Goal: Submit feedback/report problem

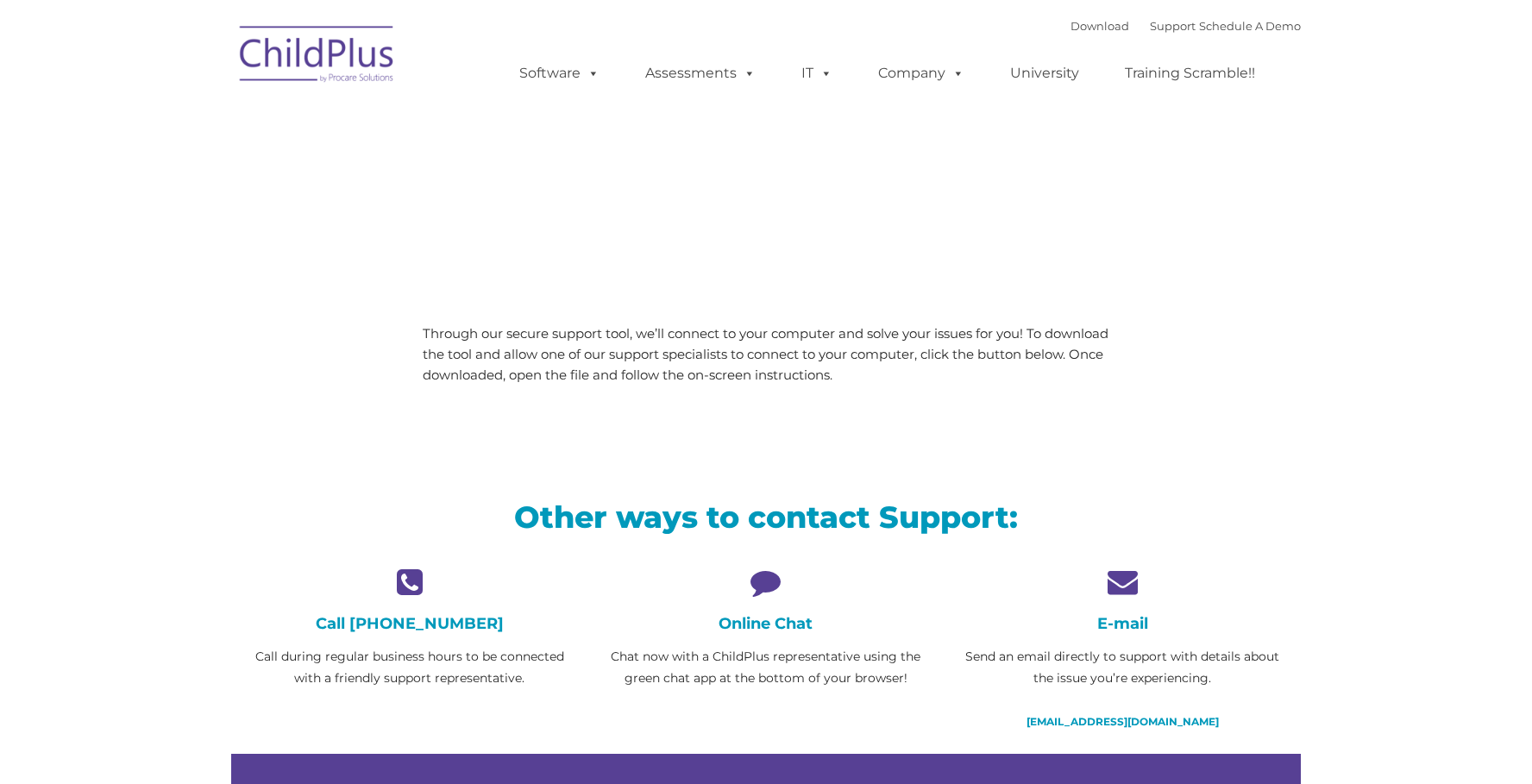
type input ""
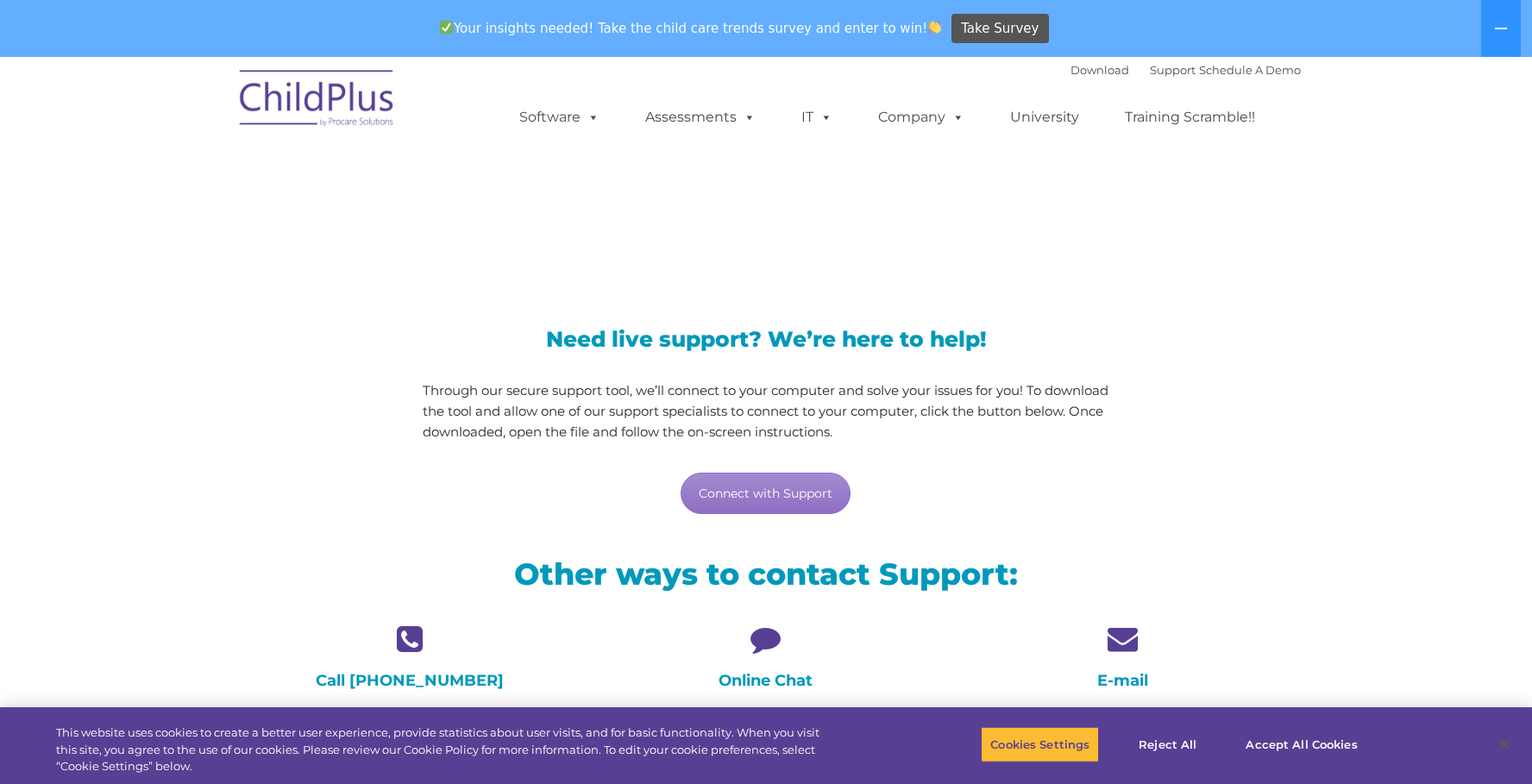
click at [776, 518] on div "Need live support? We’re here to help! Through our secure support tool, we’ll c…" at bounding box center [766, 405] width 714 height 257
click at [780, 505] on link "Connect with Support" at bounding box center [765, 493] width 170 height 41
click at [1238, 191] on h1 "LiveSupport with SplashTop" at bounding box center [766, 207] width 1044 height 43
click at [827, 497] on link "Connect with Support" at bounding box center [765, 493] width 170 height 41
click at [397, 117] on img at bounding box center [317, 101] width 172 height 86
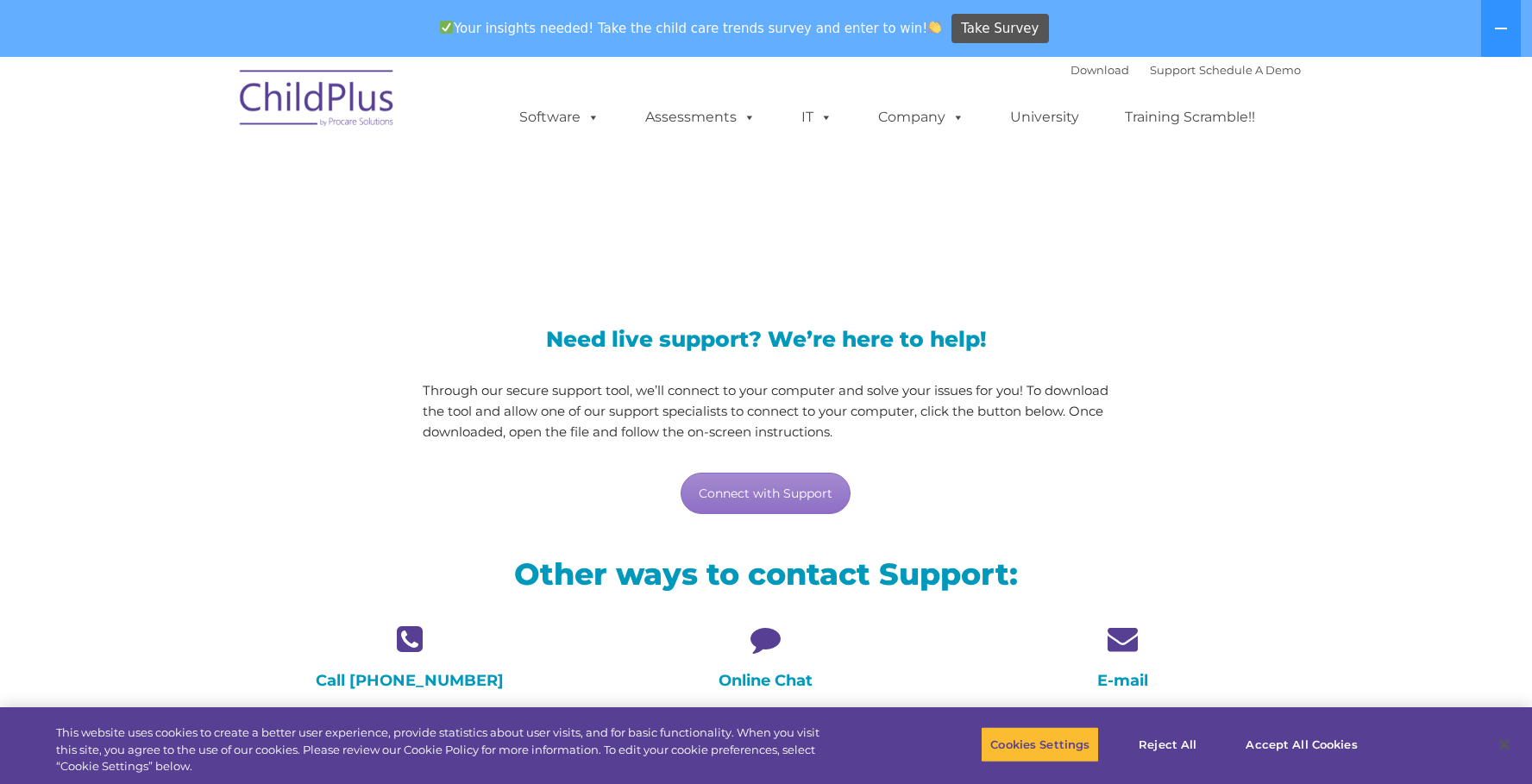
click at [383, 110] on img at bounding box center [317, 101] width 172 height 86
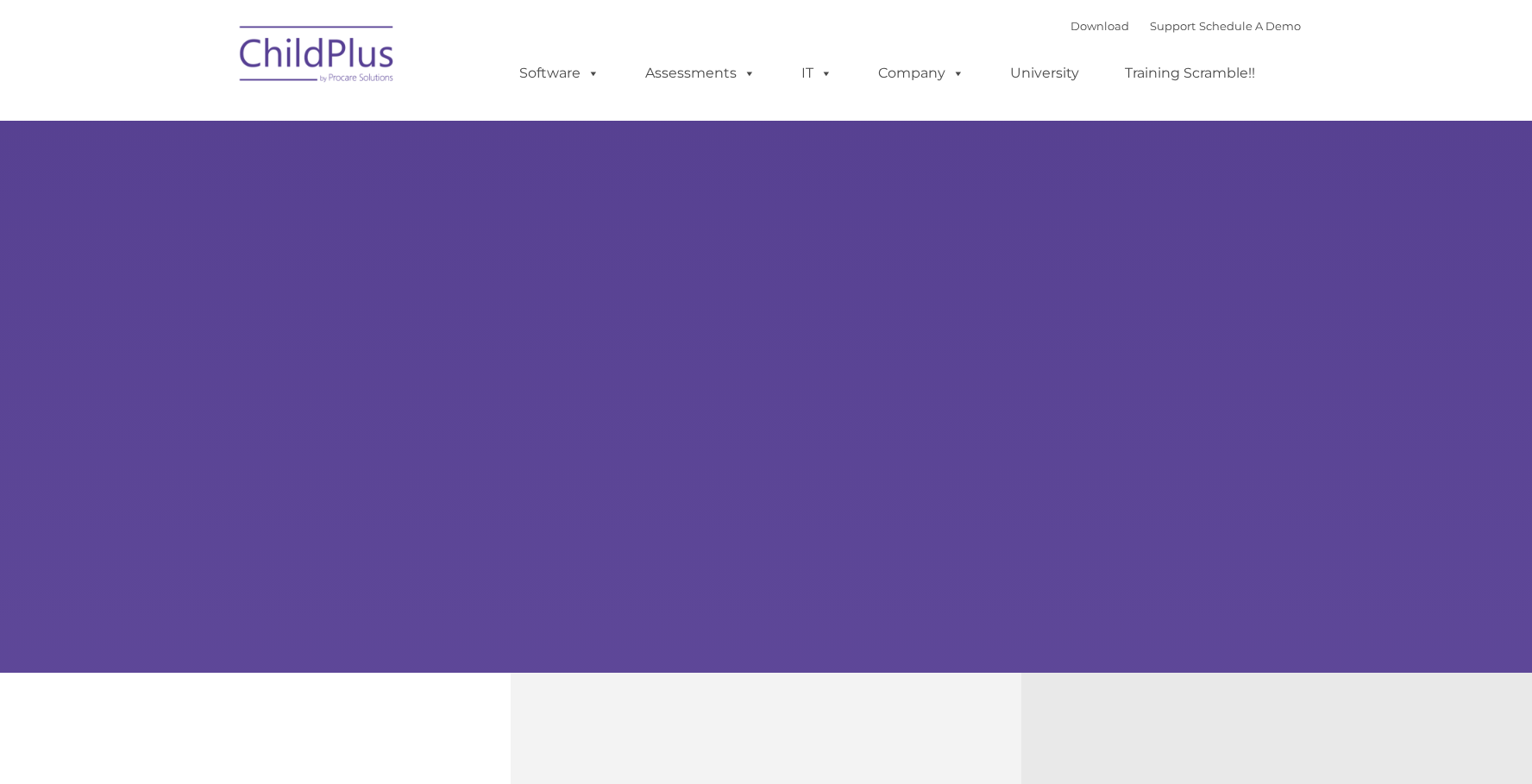
type input ""
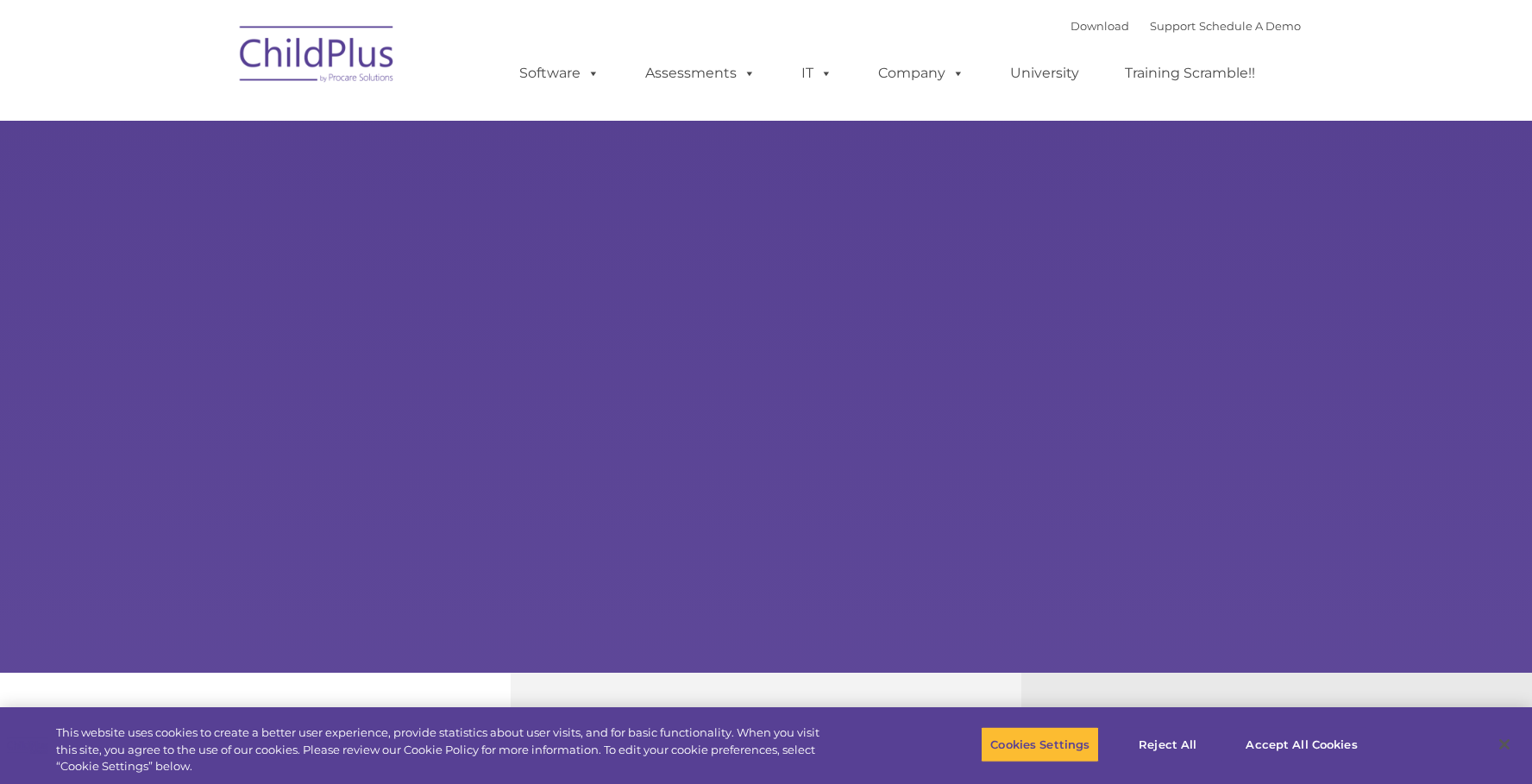
select select "MEDIUM"
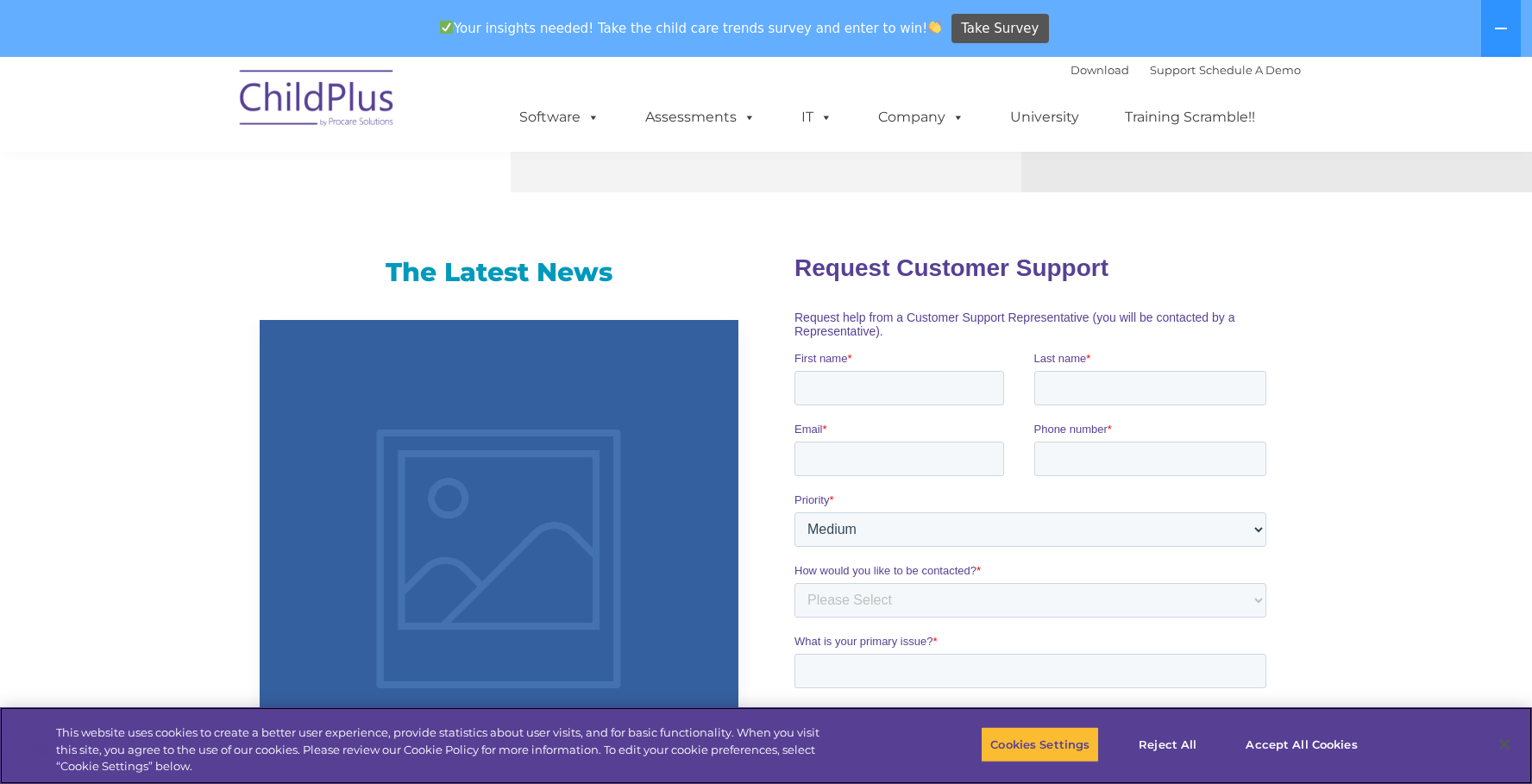
scroll to position [976, 0]
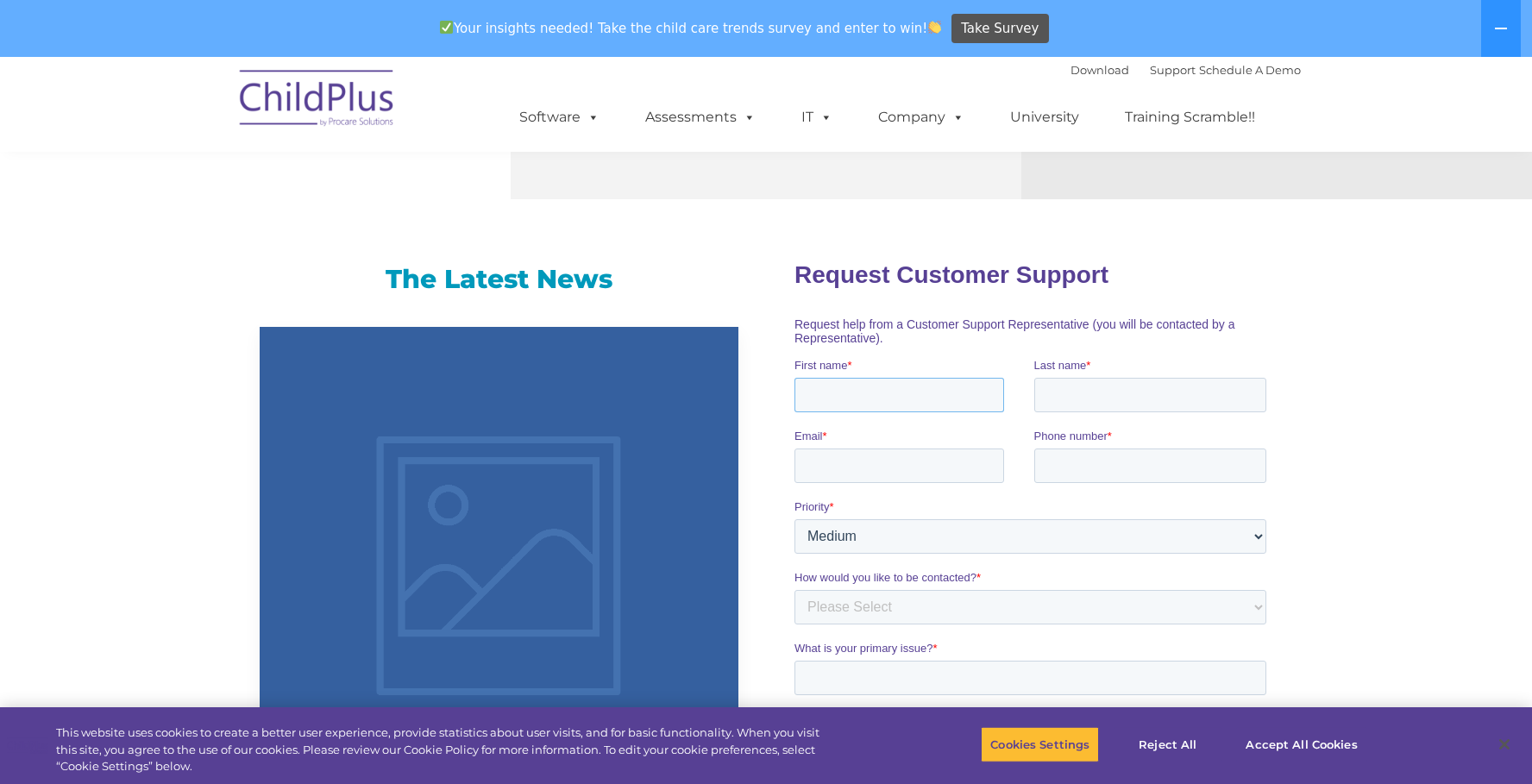
click at [810, 404] on input "First name *" at bounding box center [898, 394] width 210 height 34
type input "Arabel"
click at [1125, 402] on input "Last name *" at bounding box center [1150, 394] width 233 height 34
type input "Curiel"
click at [976, 464] on input "Email *" at bounding box center [898, 464] width 210 height 34
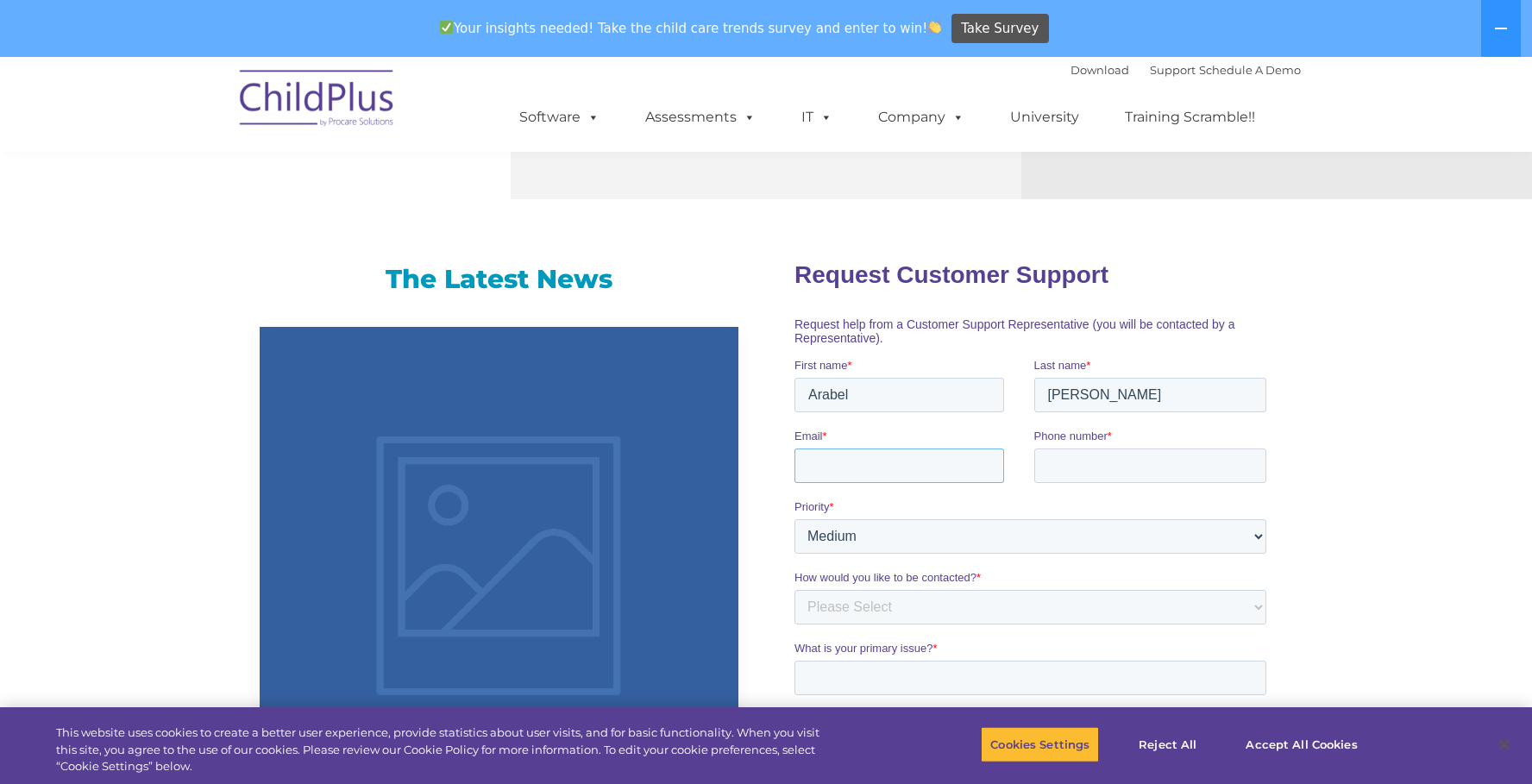
type input "accountspayable@nwaheadstart.org"
click at [1068, 468] on input "Phone number *" at bounding box center [1150, 464] width 233 height 34
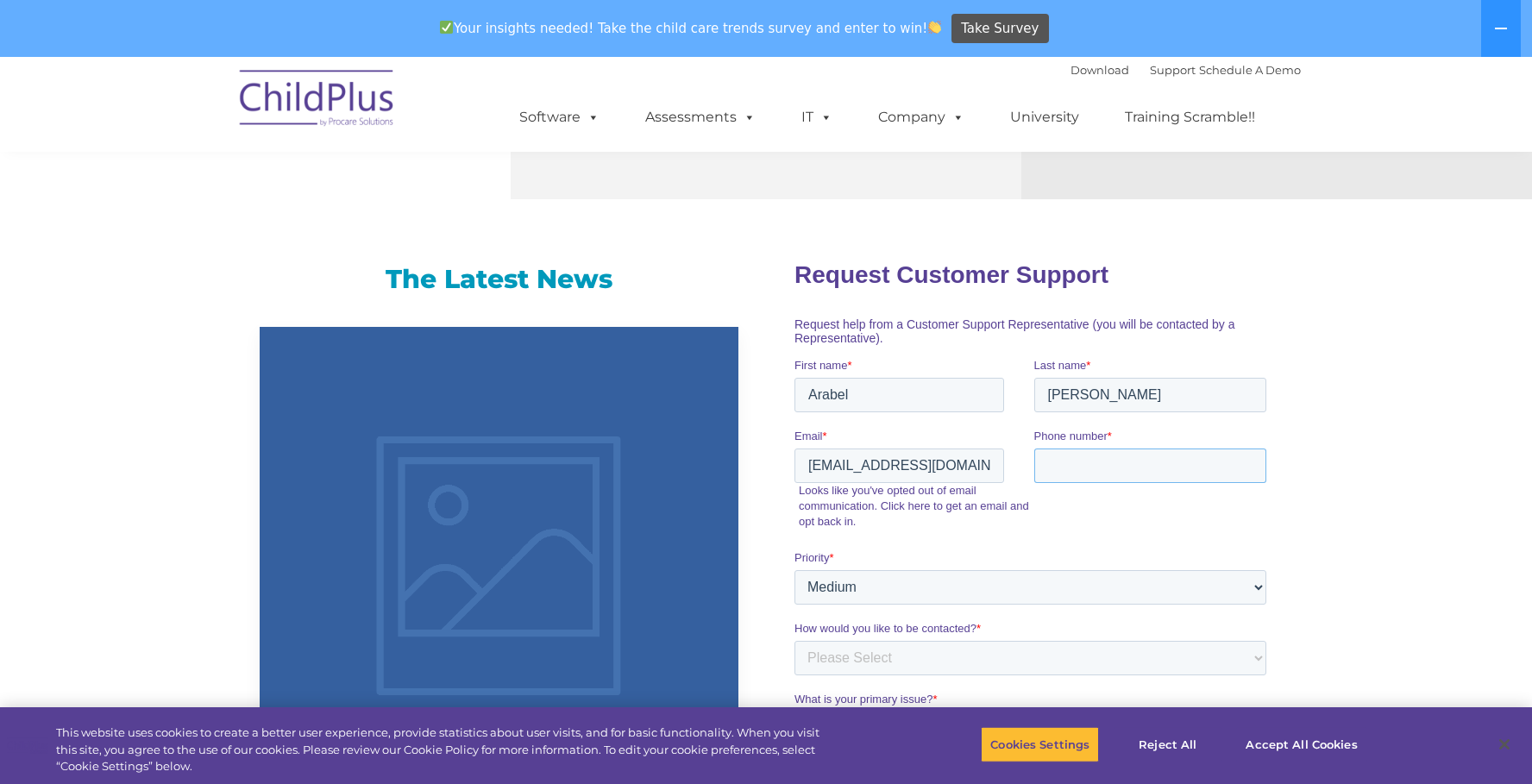
type input "4796367317"
click at [1031, 537] on fieldset "Email * accountspayable@nwaheadstart.org Looks like you've opted out of email c…" at bounding box center [1033, 488] width 479 height 121
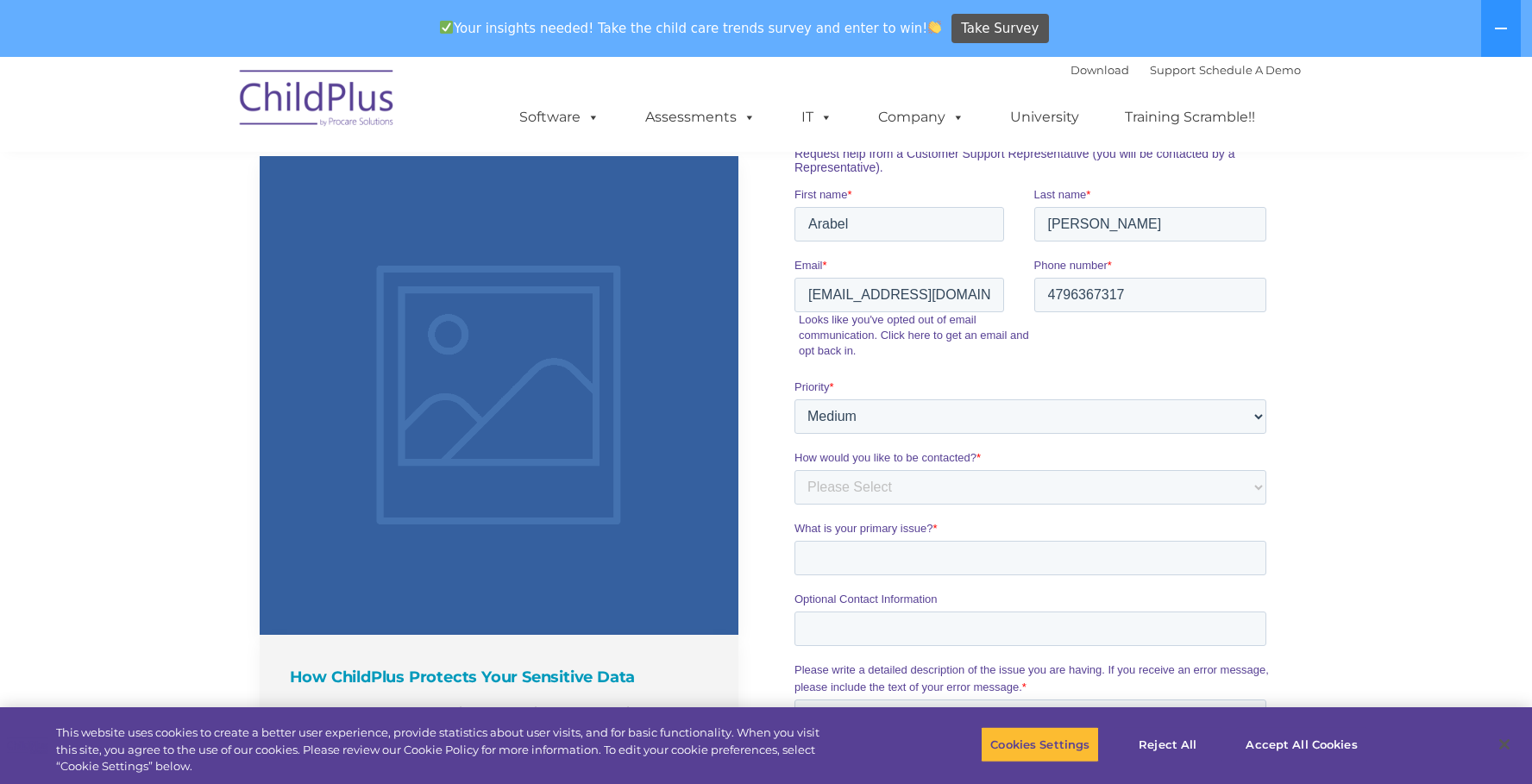
scroll to position [1149, 0]
click at [1051, 493] on select "Please Select Phone Email" at bounding box center [1029, 484] width 472 height 34
select select "Email"
click at [794, 468] on select "Please Select Phone Email" at bounding box center [1029, 484] width 472 height 34
click at [927, 551] on input "What is your primary issue? *" at bounding box center [1029, 555] width 472 height 34
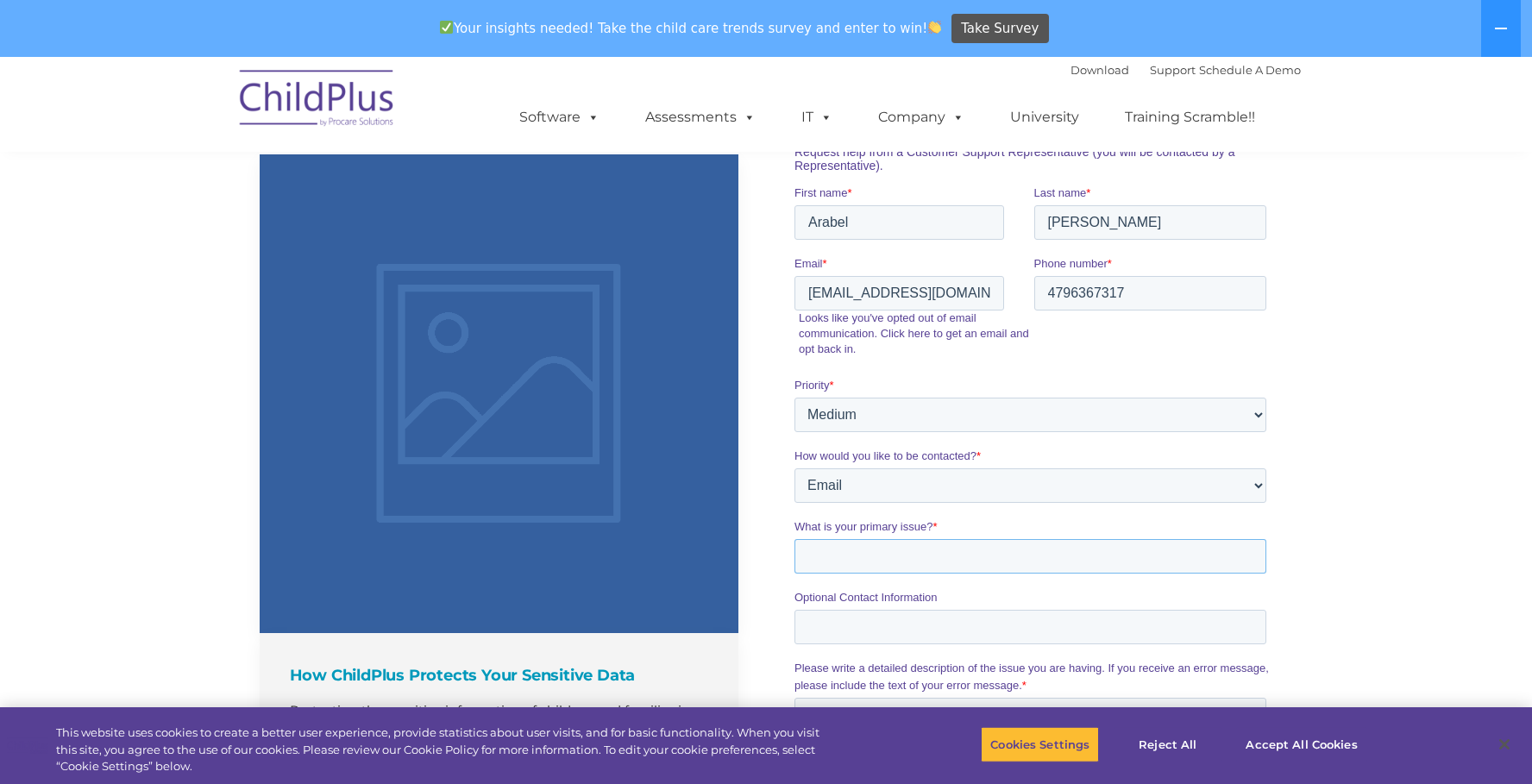
click at [927, 551] on input "What is your primary issue? *" at bounding box center [1029, 555] width 472 height 34
type input "Not able to see all the columns on Child Plus Online"
click at [984, 591] on label "Optional Contact Information" at bounding box center [1033, 597] width 479 height 18
click at [984, 609] on input "Optional Contact Information" at bounding box center [1029, 626] width 472 height 34
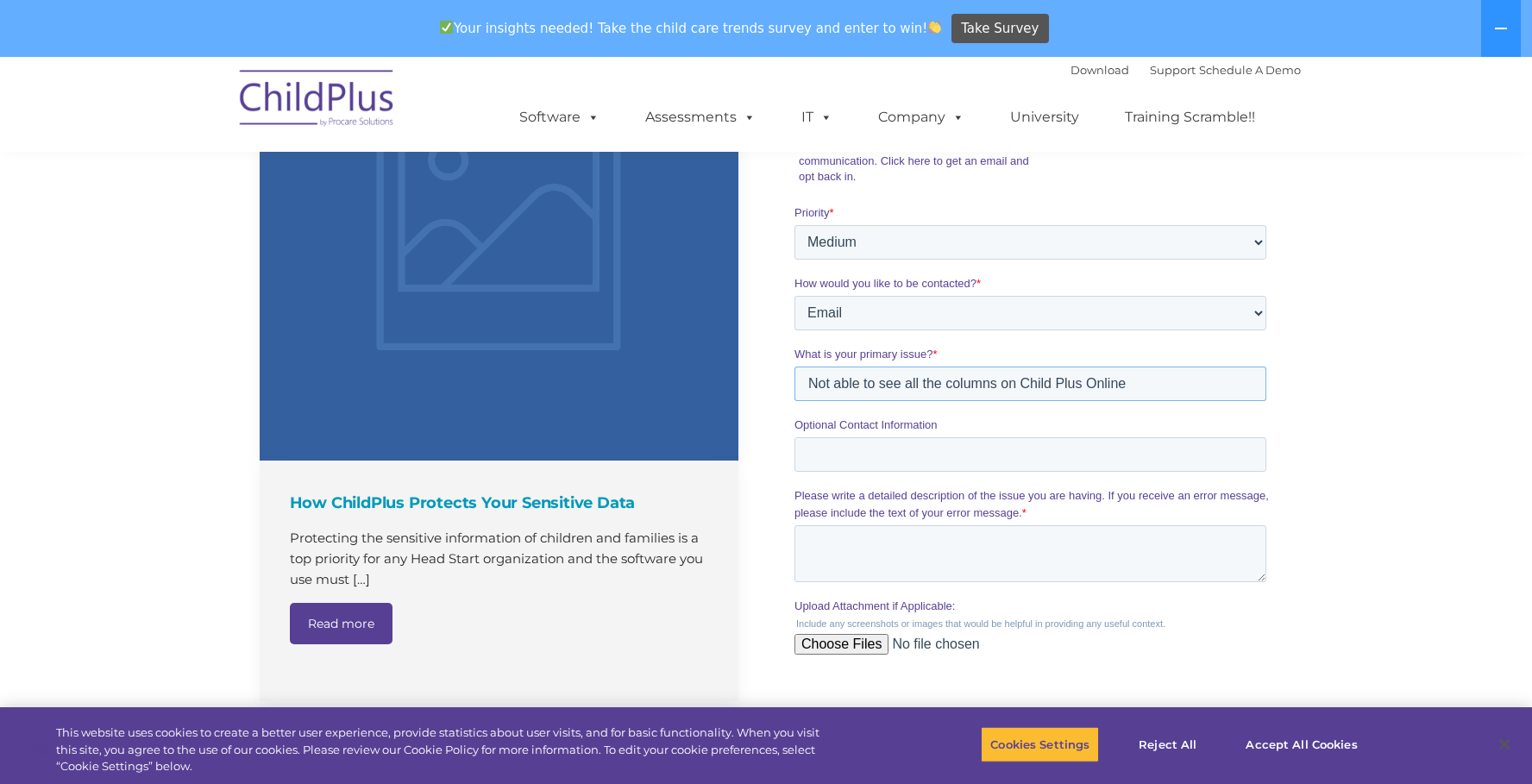
drag, startPoint x: 1115, startPoint y: 393, endPoint x: 801, endPoint y: 388, distance: 314.0
click at [801, 388] on input "Not able to see all the columns on Child Plus Online" at bounding box center [1029, 383] width 472 height 34
click at [834, 564] on textarea "Please write a detailed description of the issue you are having. If you receive…" at bounding box center [1029, 554] width 472 height 57
paste textarea "Not able to see all the columns on Child Plus Online"
click at [1145, 546] on textarea "Not able to see all the columns on Child Plus Online" at bounding box center [1029, 554] width 472 height 57
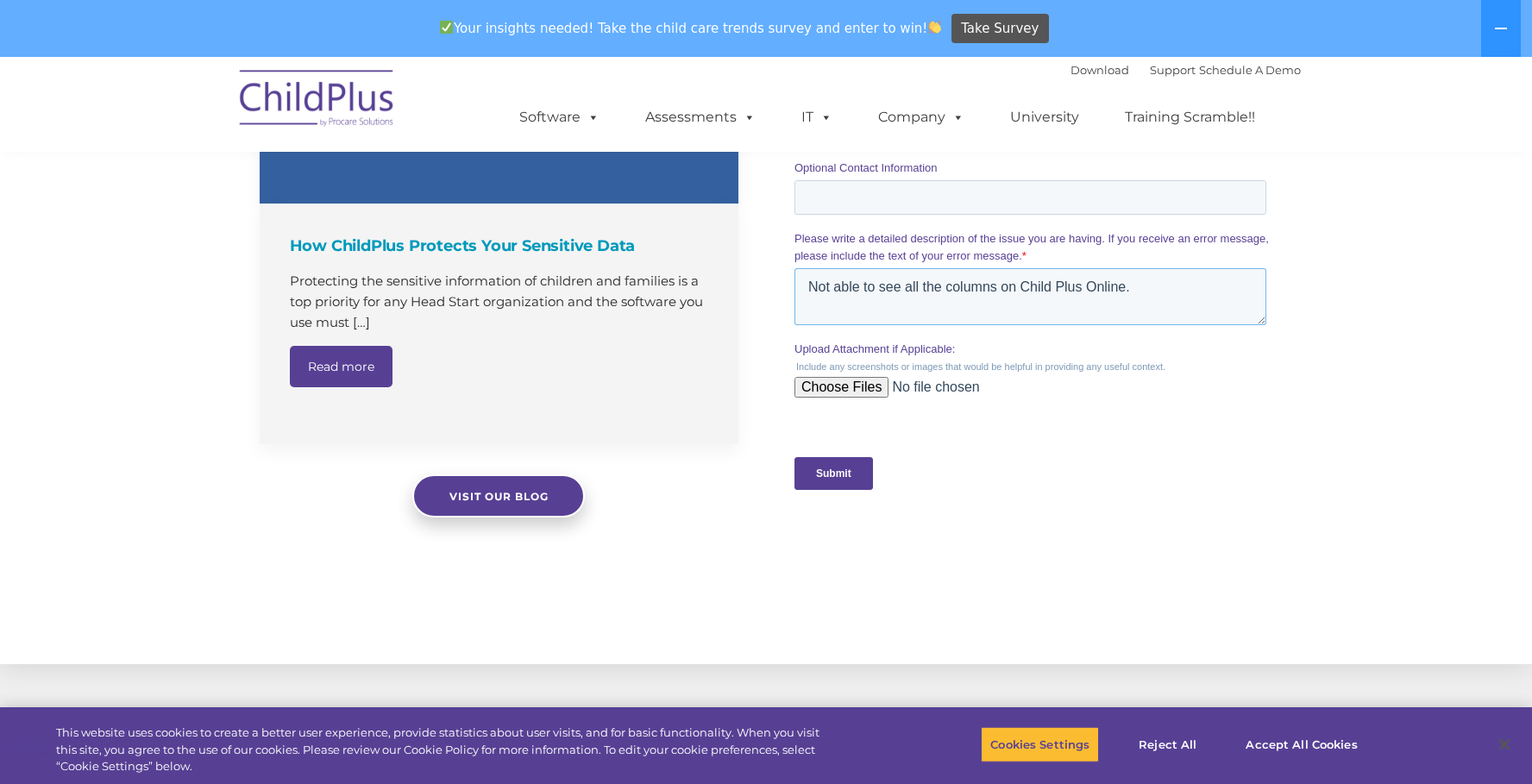
scroll to position [1580, 0]
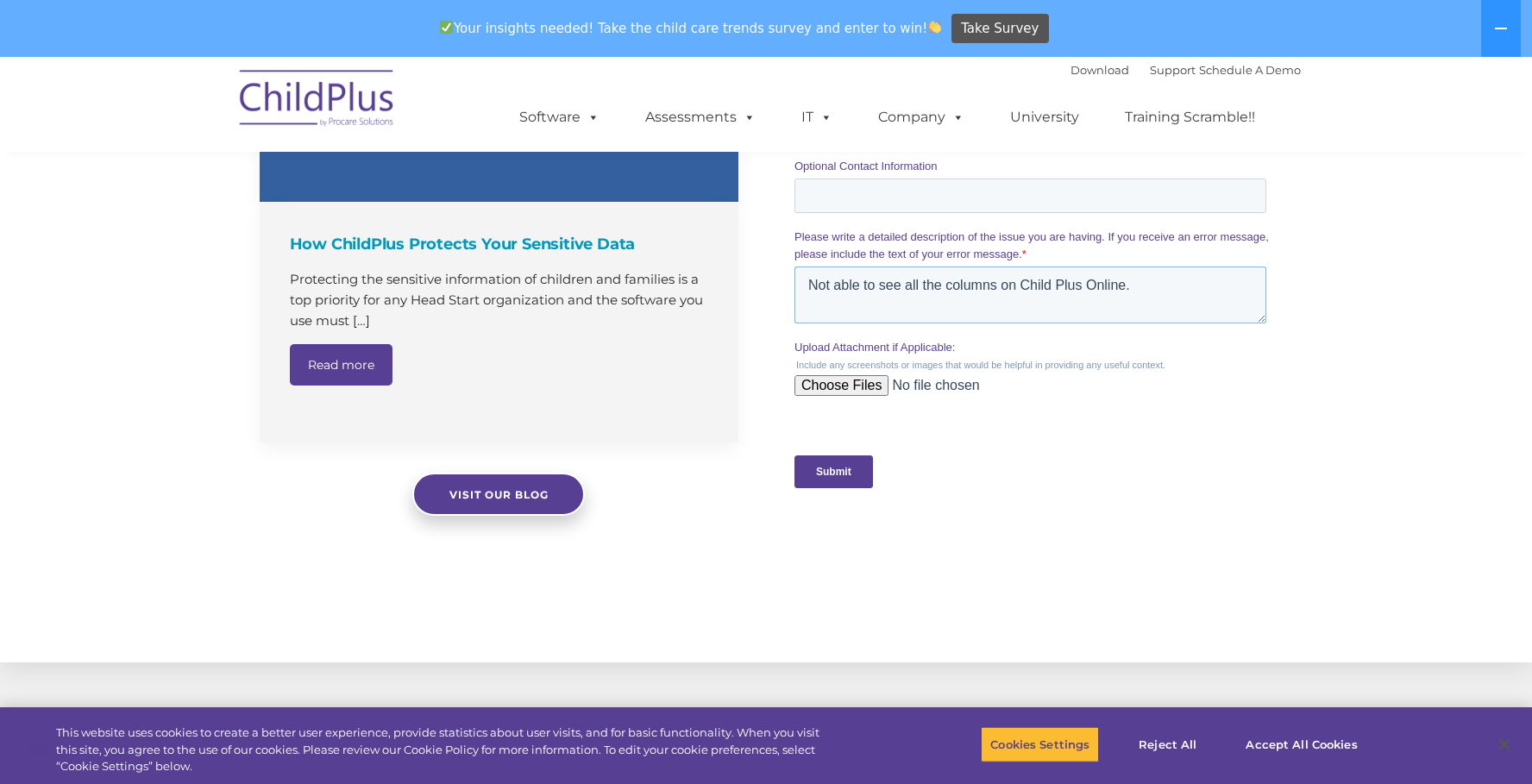
type textarea "Not able to see all the columns on Child Plus Online."
click at [839, 472] on input "Submit" at bounding box center [832, 471] width 78 height 33
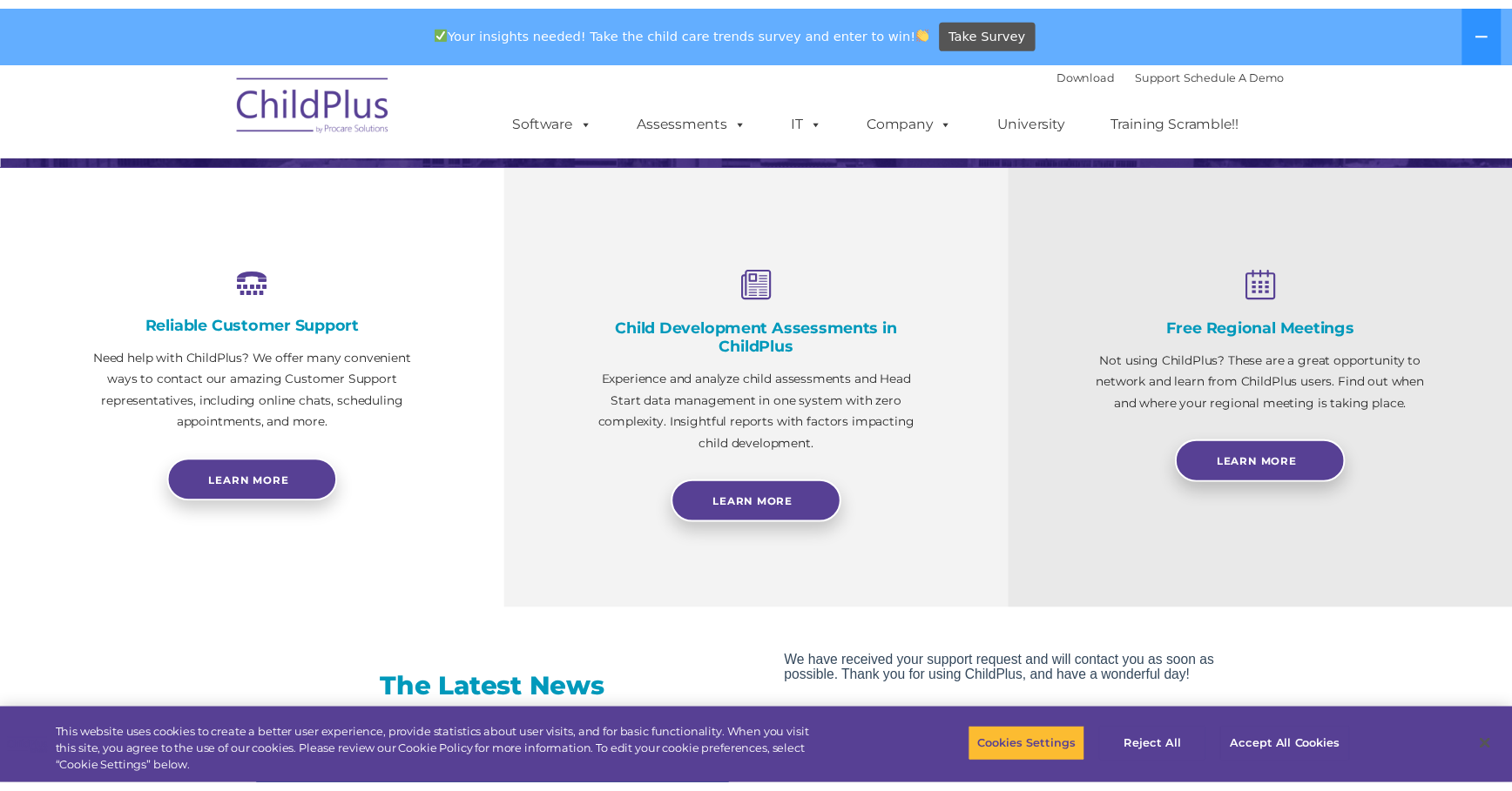
scroll to position [573, 0]
